Goal: Check status: Check status

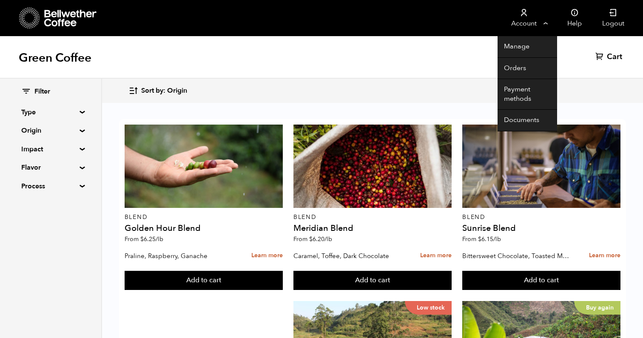
click at [525, 23] on link "Account" at bounding box center [524, 18] width 52 height 36
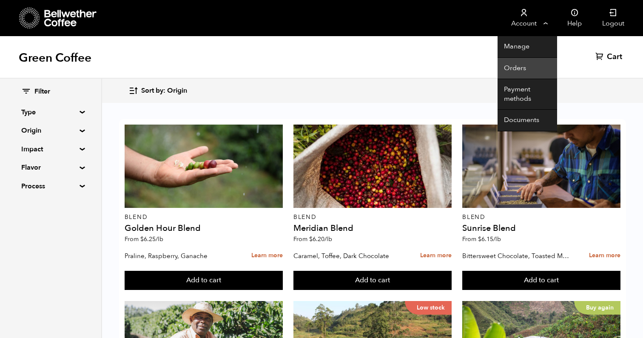
click at [511, 63] on link "Orders" at bounding box center [528, 69] width 60 height 22
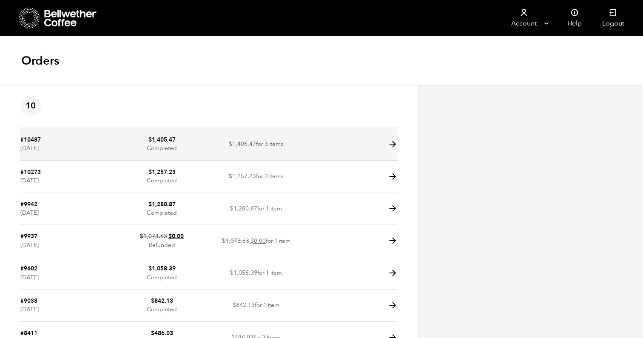
click at [385, 145] on td at bounding box center [350, 144] width 94 height 32
click at [393, 143] on icon at bounding box center [393, 145] width 10 height 10
click at [369, 144] on td at bounding box center [350, 144] width 94 height 32
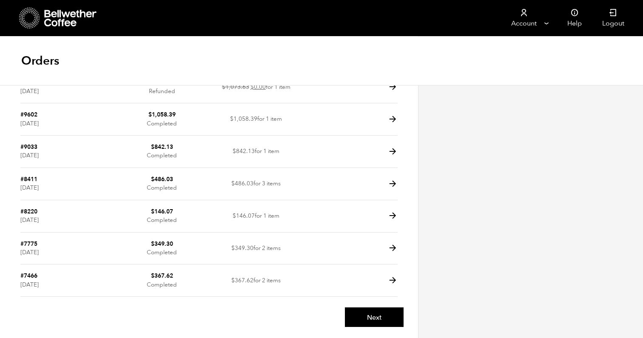
scroll to position [103, 0]
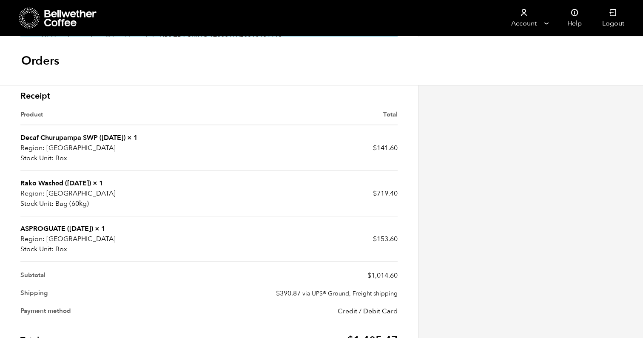
scroll to position [302, 0]
